Goal: Task Accomplishment & Management: Manage account settings

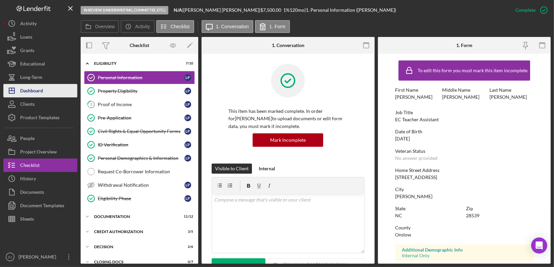
click at [52, 90] on button "Icon/Dashboard Dashboard" at bounding box center [40, 90] width 74 height 13
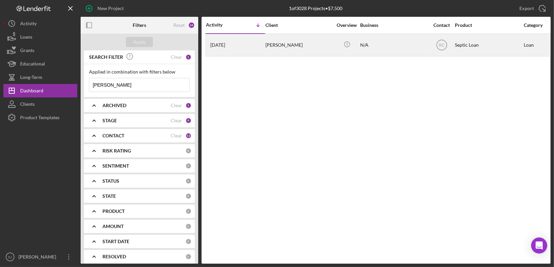
click at [297, 44] on div "[PERSON_NAME]" at bounding box center [298, 44] width 67 height 21
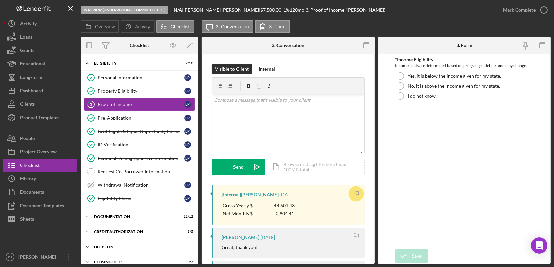
click at [110, 246] on div "Decision" at bounding box center [142, 247] width 96 height 4
click at [376, 260] on div "Overview Internal Workflow Stage In Review (Underwriting, Committee, Etc.) Icon…" at bounding box center [316, 150] width 470 height 227
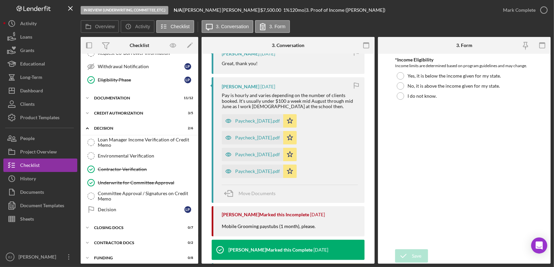
scroll to position [122, 0]
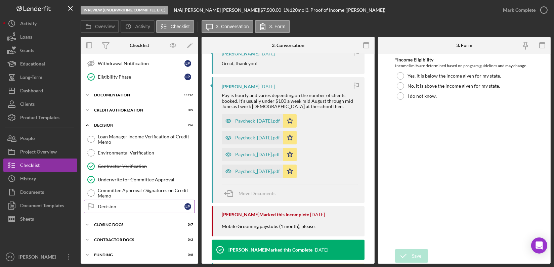
click at [128, 204] on div "Decision" at bounding box center [141, 206] width 87 height 5
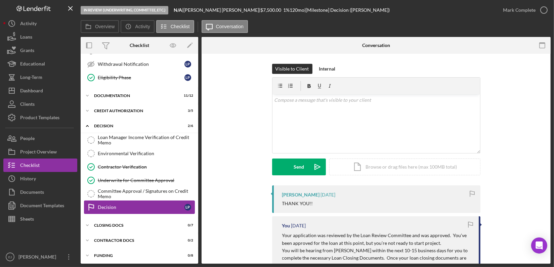
scroll to position [122, 0]
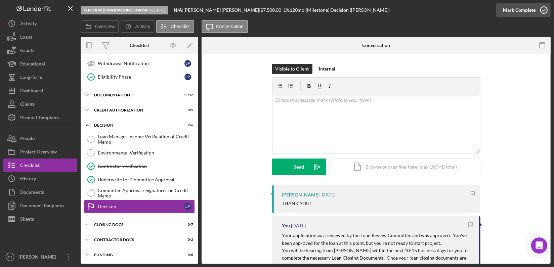
click at [548, 10] on icon "button" at bounding box center [543, 10] width 17 height 17
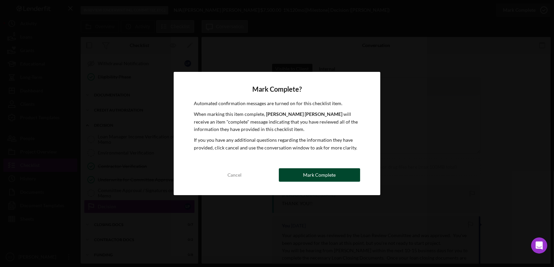
click at [318, 176] on div "Mark Complete" at bounding box center [319, 174] width 33 height 13
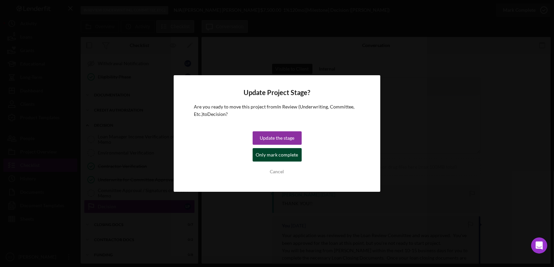
click at [281, 158] on div "Only mark complete" at bounding box center [277, 154] width 42 height 13
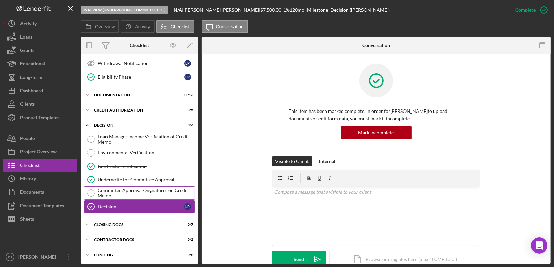
click at [148, 192] on div "Committee Approval / Signatures on Credit Memo" at bounding box center [146, 193] width 97 height 11
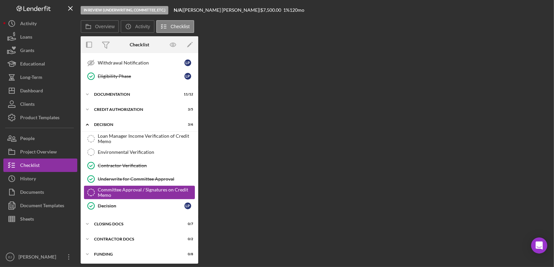
scroll to position [122, 0]
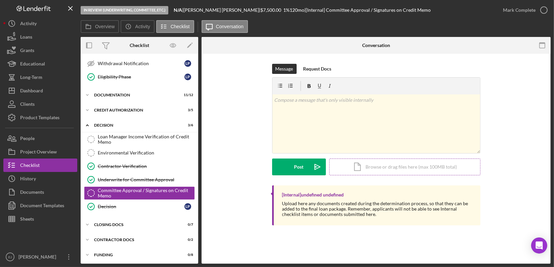
click at [406, 160] on div "Icon/Document Browse or drag files here (max 100MB total) Tap to choose files o…" at bounding box center [404, 167] width 151 height 17
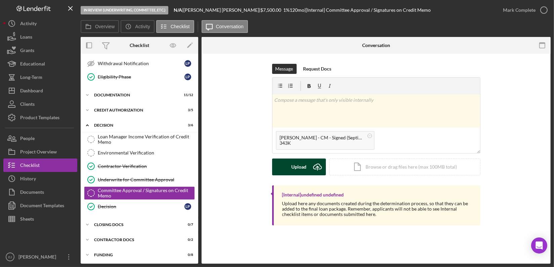
click at [313, 167] on icon "Icon/Upload" at bounding box center [317, 167] width 17 height 17
click at [285, 168] on button "Upload Icon/Upload" at bounding box center [299, 167] width 54 height 17
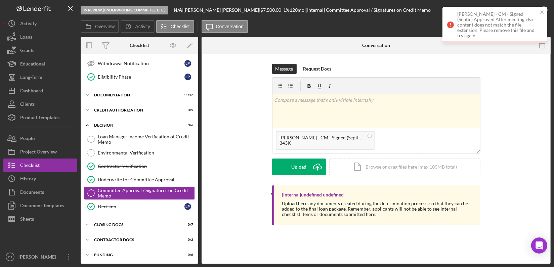
click at [250, 194] on div "[Internal] undefined undefined Upload here any documents created during the det…" at bounding box center [376, 206] width 329 height 43
click at [144, 154] on div "Environmental Verification" at bounding box center [146, 152] width 97 height 5
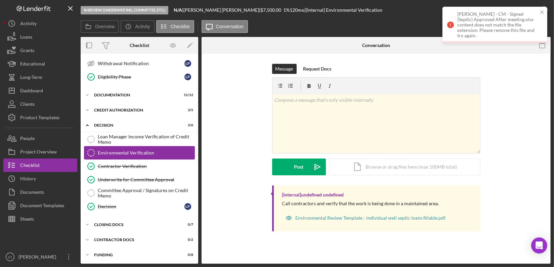
scroll to position [122, 0]
click at [541, 12] on icon "close" at bounding box center [542, 11] width 5 height 5
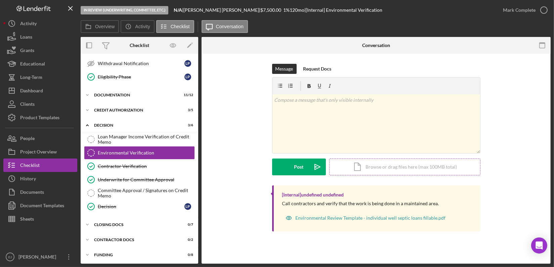
click at [412, 164] on div "Icon/Document Browse or drag files here (max 100MB total) Tap to choose files o…" at bounding box center [404, 167] width 151 height 17
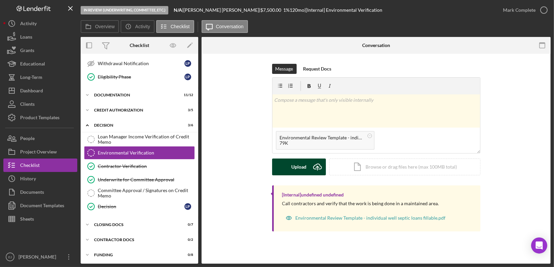
click at [299, 168] on div "Upload" at bounding box center [298, 167] width 15 height 17
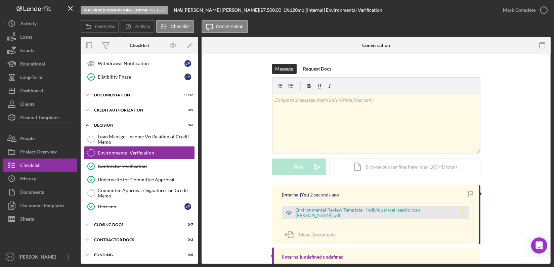
click at [463, 213] on icon "Icon/Star" at bounding box center [461, 212] width 13 height 13
click at [542, 10] on icon "button" at bounding box center [543, 10] width 17 height 17
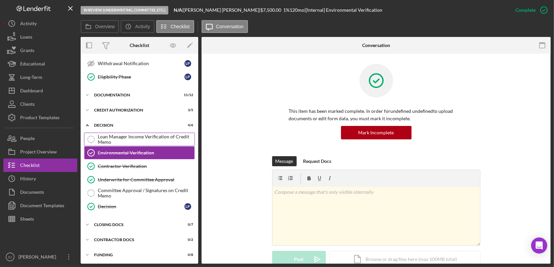
click at [157, 138] on div "Loan Manager Income Verification of Credit Memo" at bounding box center [146, 139] width 97 height 11
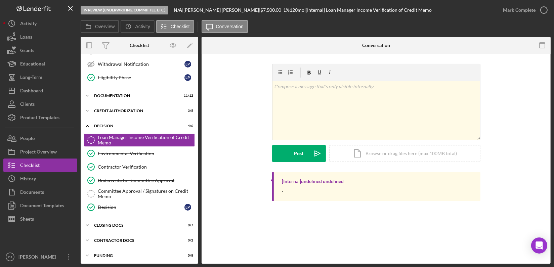
scroll to position [122, 0]
click at [365, 155] on div "Icon/Document Browse or drag files here (max 100MB total) Tap to choose files o…" at bounding box center [404, 153] width 151 height 17
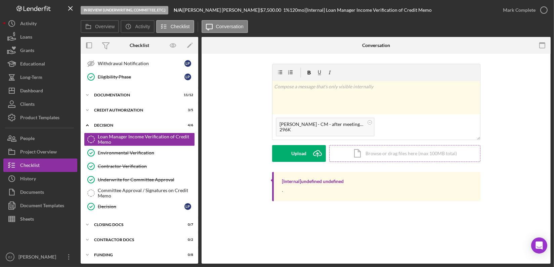
click at [365, 153] on div "Icon/Document Browse or drag files here (max 100MB total) Tap to choose files o…" at bounding box center [404, 153] width 151 height 17
click at [375, 152] on div "Icon/Document Browse or drag files here (max 100MB total) Tap to choose files o…" at bounding box center [404, 153] width 151 height 17
click at [403, 154] on div "Icon/Document Browse or drag files here (max 100MB total) Tap to choose files o…" at bounding box center [404, 153] width 151 height 17
click at [420, 157] on div "Icon/Document Browse or drag files here (max 100MB total) Tap to choose files o…" at bounding box center [404, 153] width 151 height 17
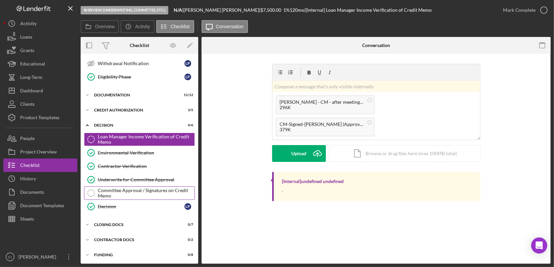
click at [160, 190] on div "Committee Approval / Signatures on Credit Memo" at bounding box center [146, 193] width 97 height 11
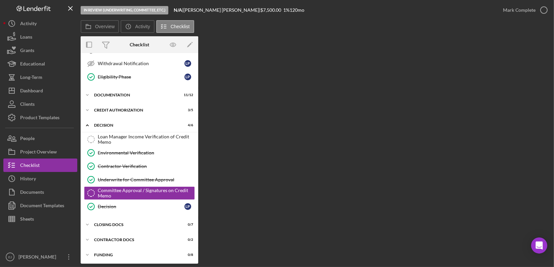
scroll to position [122, 0]
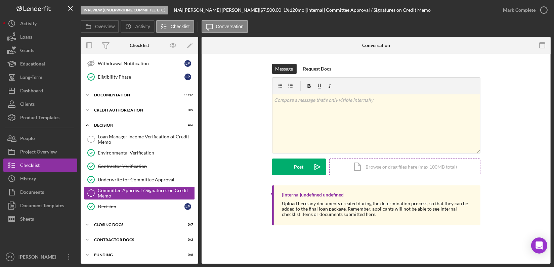
click at [359, 164] on div "Icon/Document Browse or drag files here (max 100MB total) Tap to choose files o…" at bounding box center [404, 167] width 151 height 17
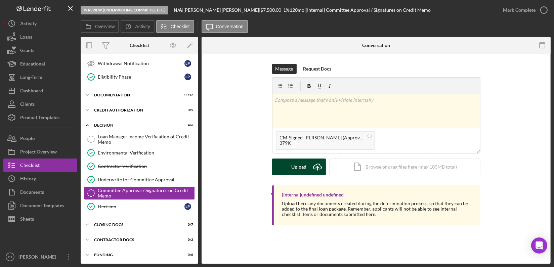
click at [317, 169] on g "submit" at bounding box center [317, 167] width 8 height 6
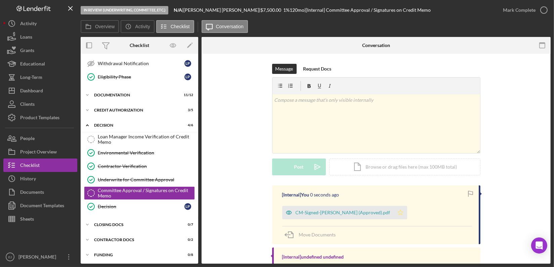
click at [400, 214] on icon "Icon/Star" at bounding box center [400, 212] width 13 height 13
click at [545, 12] on icon "button" at bounding box center [543, 10] width 17 height 17
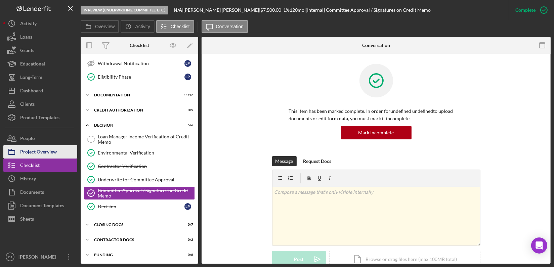
click at [44, 152] on div "Project Overview" at bounding box center [38, 152] width 37 height 15
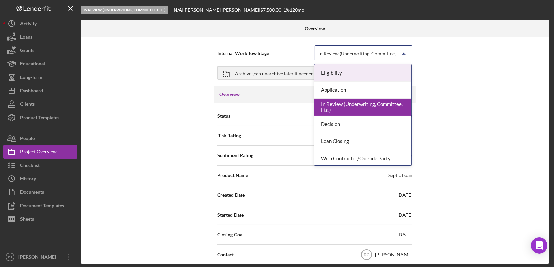
click at [403, 52] on icon "Icon/Dropdown Arrow" at bounding box center [404, 54] width 16 height 16
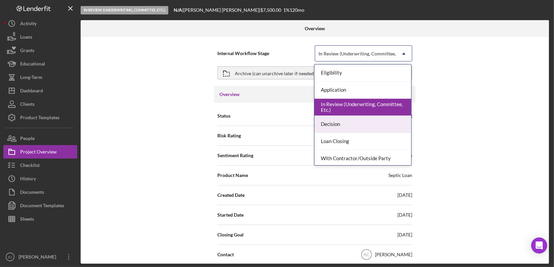
click at [391, 124] on div "Decision" at bounding box center [362, 124] width 97 height 17
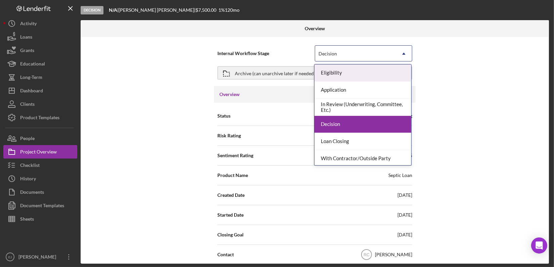
click at [400, 52] on icon "Icon/Dropdown Arrow" at bounding box center [404, 54] width 16 height 16
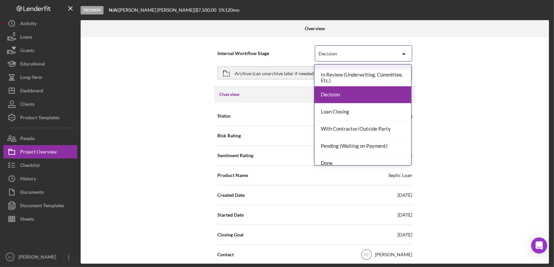
scroll to position [53, 0]
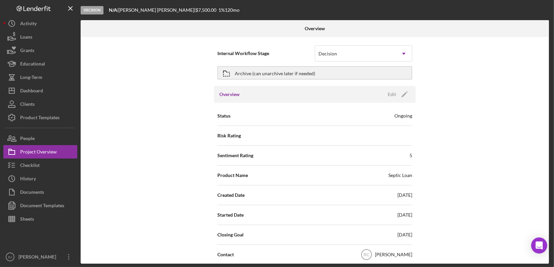
drag, startPoint x: 445, startPoint y: 124, endPoint x: 479, endPoint y: 117, distance: 35.1
click at [479, 117] on div "Internal Workflow Stage Decision Icon/Dropdown Arrow Archive (can unarchive lat…" at bounding box center [315, 150] width 468 height 227
click at [44, 92] on button "Icon/Dashboard Dashboard" at bounding box center [40, 90] width 74 height 13
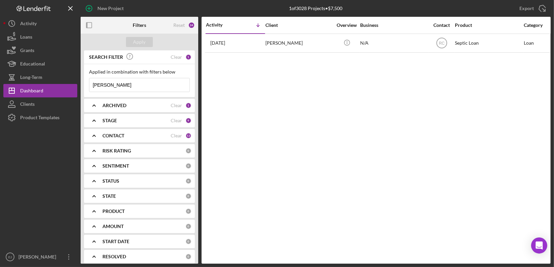
click at [147, 84] on input "[PERSON_NAME]" at bounding box center [139, 84] width 100 height 13
type input "b"
type input "[PERSON_NAME]"
click at [141, 44] on div "Apply" at bounding box center [139, 42] width 12 height 10
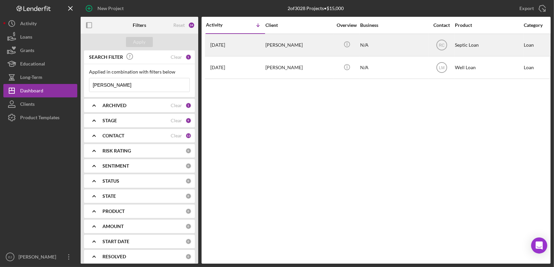
click at [302, 49] on div "[PERSON_NAME]" at bounding box center [298, 44] width 67 height 21
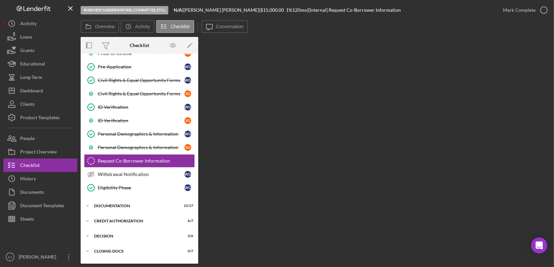
scroll to position [93, 0]
click at [88, 236] on icon "Icon/Expander" at bounding box center [87, 235] width 13 height 13
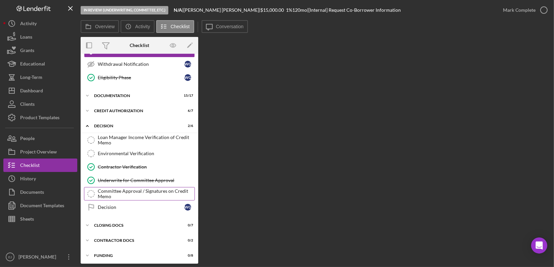
click at [134, 196] on div "Committee Approval / Signatures on Credit Memo" at bounding box center [146, 193] width 97 height 11
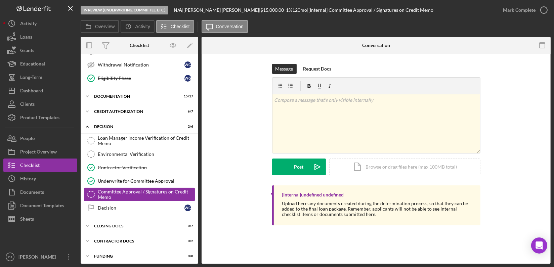
scroll to position [203, 0]
click at [377, 168] on div "Icon/Document Browse or drag files here (max 100MB total) Tap to choose files o…" at bounding box center [404, 167] width 151 height 17
click at [148, 191] on div "Committee Approval / Signatures on Credit Memo" at bounding box center [146, 193] width 97 height 11
click at [423, 163] on div "Icon/Document Browse or drag files here (max 100MB total) Tap to choose files o…" at bounding box center [404, 167] width 151 height 17
